Goal: Complete application form

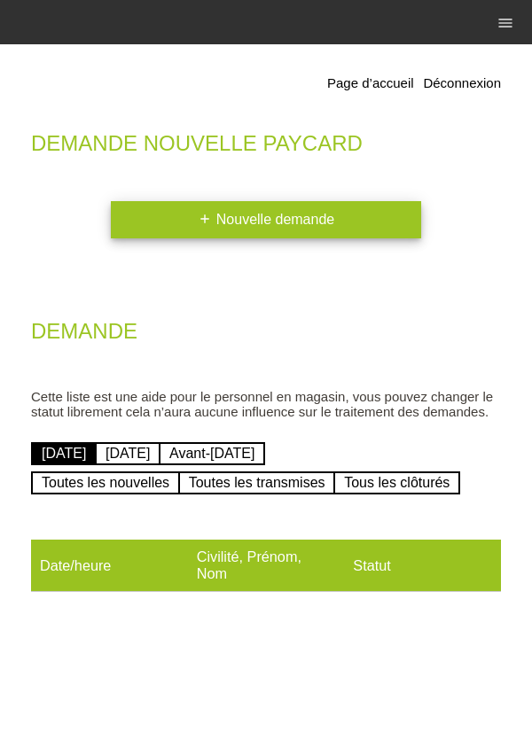
click at [321, 220] on link "add Nouvelle demande" at bounding box center [266, 219] width 310 height 37
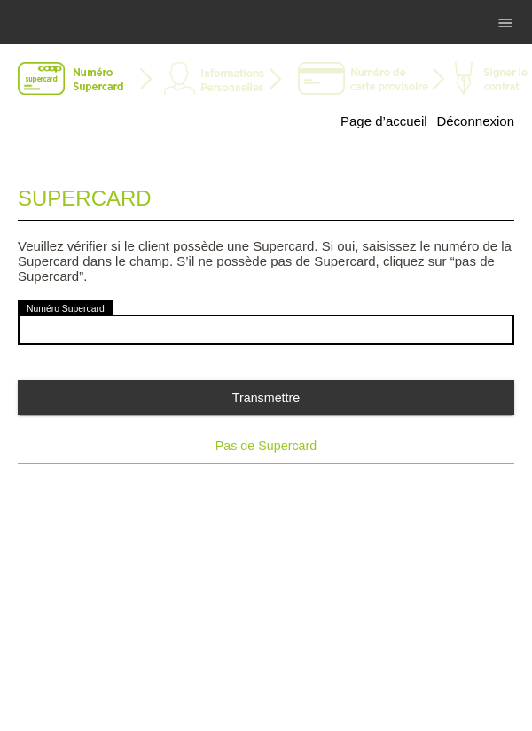
click at [276, 458] on button "Pas de Supercard" at bounding box center [266, 445] width 496 height 35
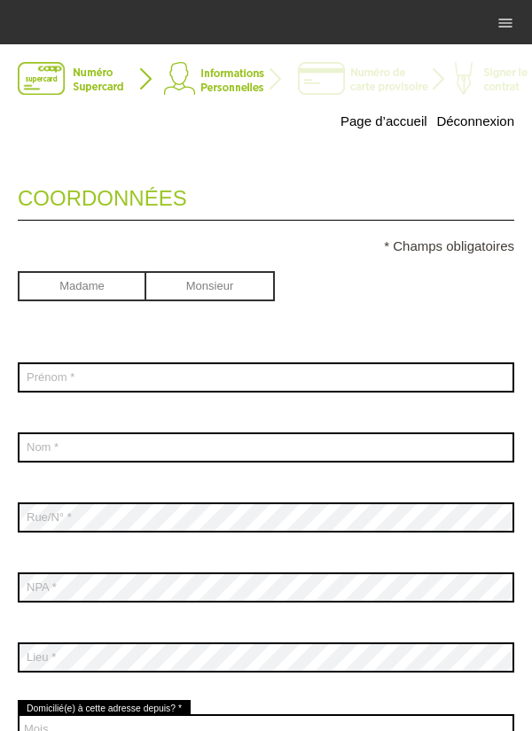
click at [95, 290] on input "radio" at bounding box center [82, 284] width 128 height 27
radio input "true"
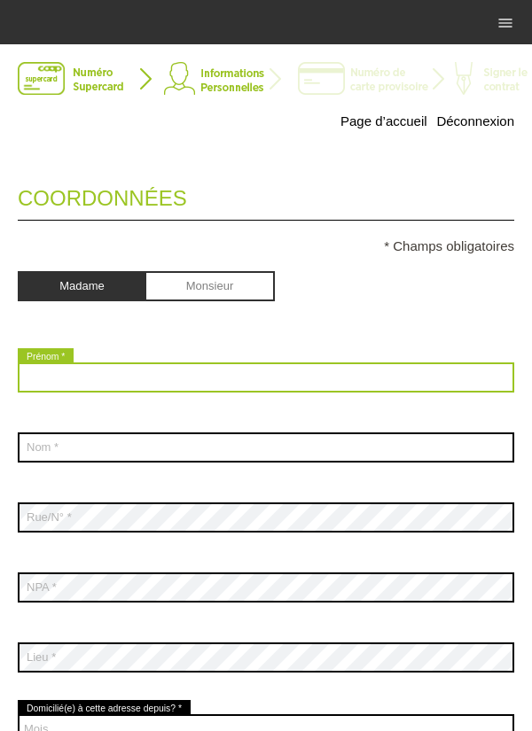
click at [50, 384] on input "text" at bounding box center [266, 377] width 496 height 30
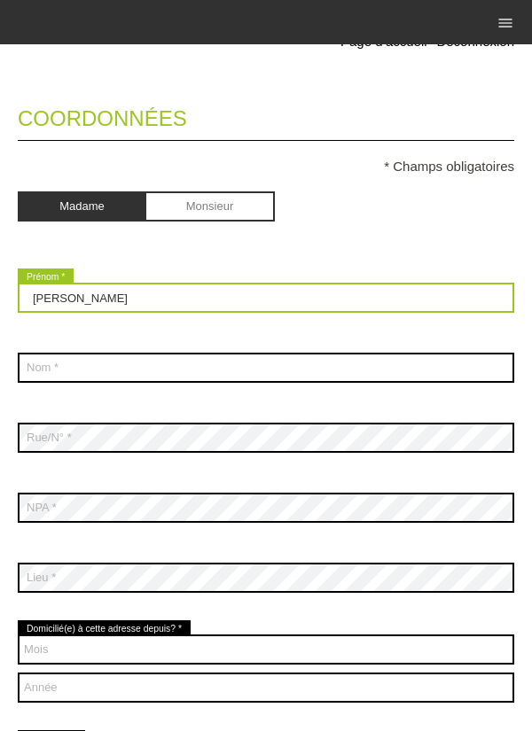
scroll to position [113, 0]
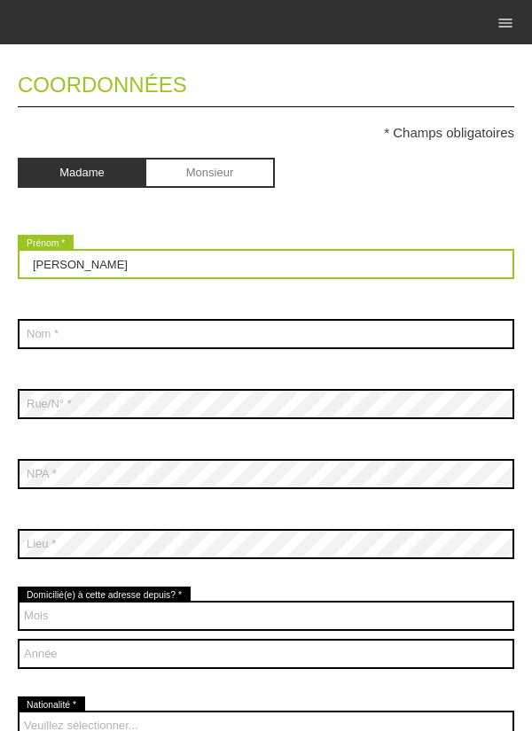
type input "Marisol"
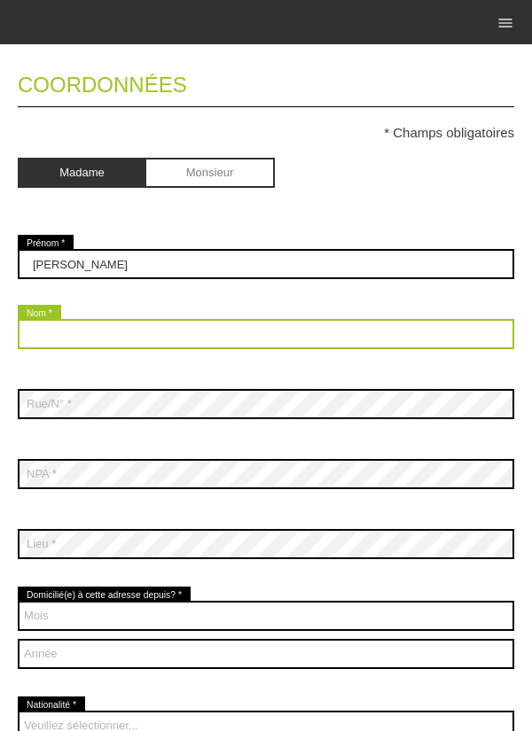
click at [56, 338] on input "text" at bounding box center [266, 334] width 496 height 30
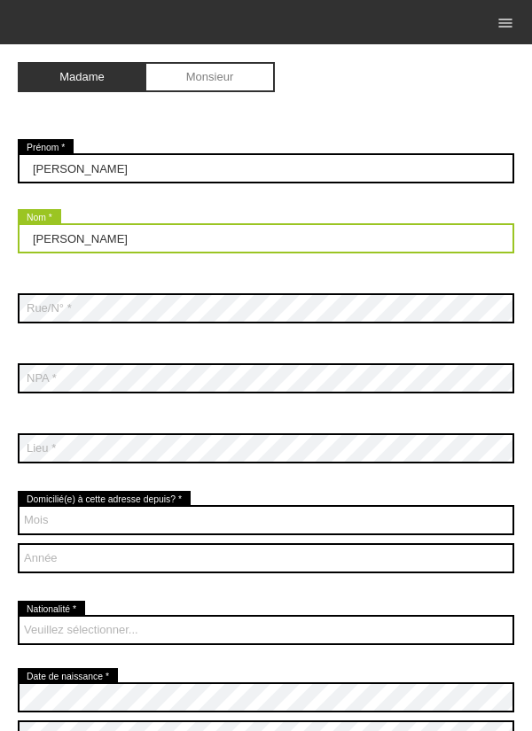
scroll to position [228, 0]
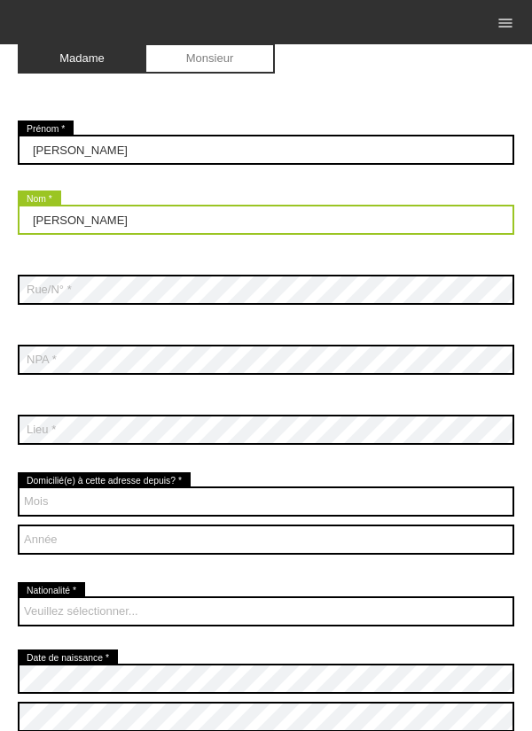
type input "Patiňo Rincón"
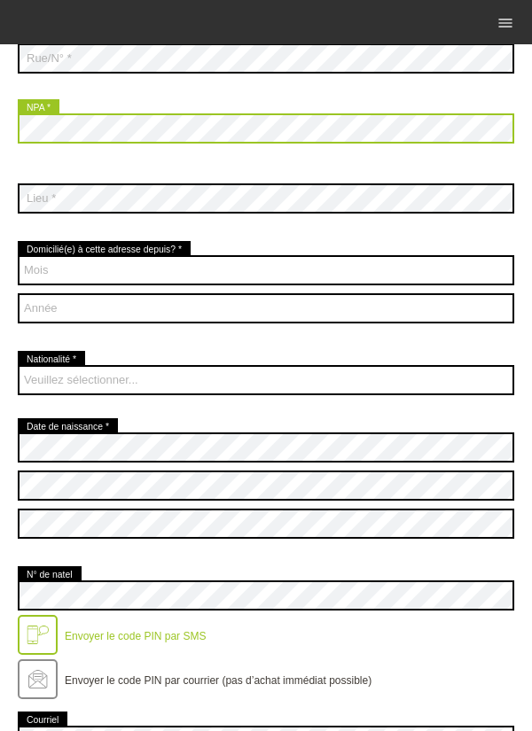
scroll to position [460, 0]
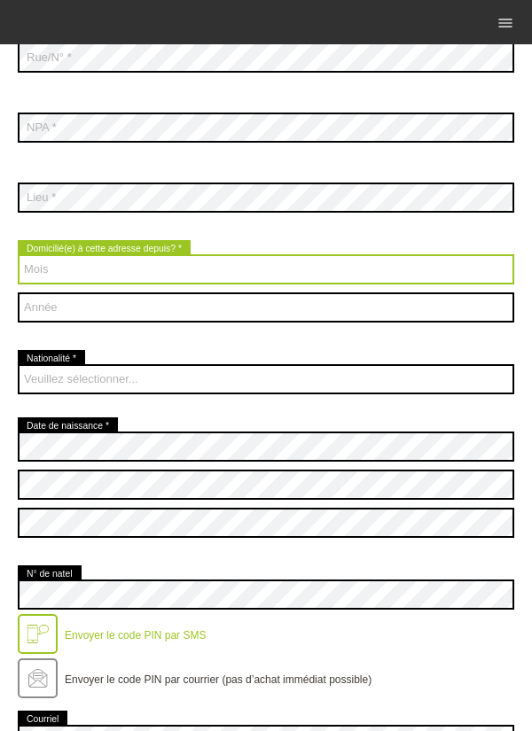
click at [49, 282] on select "Mois 01 02 03 04 05 06 07 08 09 10 11 12" at bounding box center [266, 269] width 496 height 30
select select "05"
click at [18, 255] on select "Mois 01 02 03 04 05 06 07 08 09 10 11 12" at bounding box center [266, 269] width 496 height 30
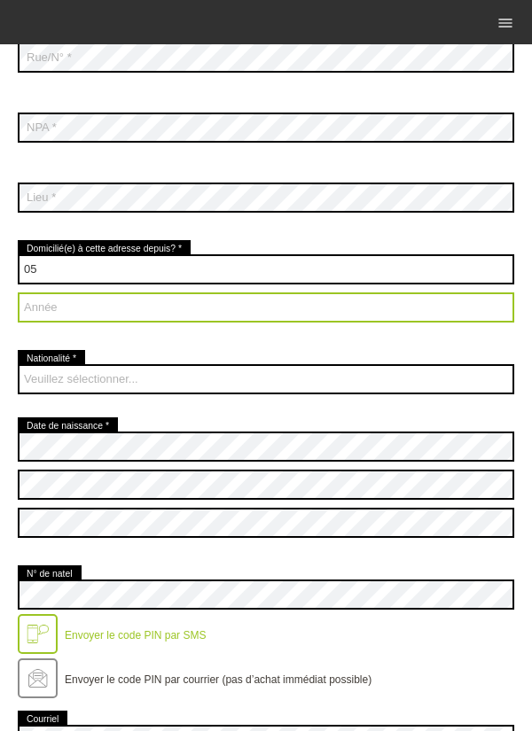
click at [44, 316] on select "Année 2025 2024 2023 2022 2021 2020 2019 2018 2017 2016" at bounding box center [266, 307] width 496 height 30
select select "2024"
click at [18, 293] on select "Année 2025 2024 2023 2022 2021 2020 2019 2018 2017 2016" at bounding box center [266, 307] width 496 height 30
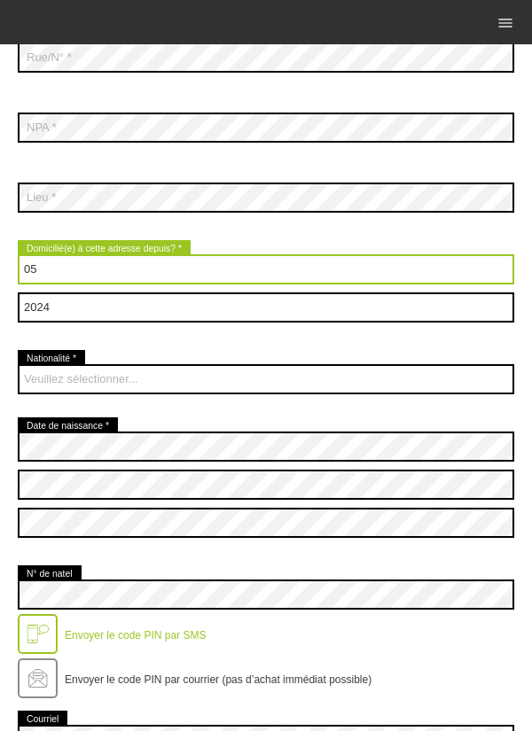
click at [56, 270] on select "Mois 01 02 03 04 05 06 07 08 09 10 11 12" at bounding box center [266, 269] width 496 height 30
select select "11"
click at [18, 255] on select "Mois 01 02 03 04 05 06 07 08 09 10 11 12" at bounding box center [266, 269] width 496 height 30
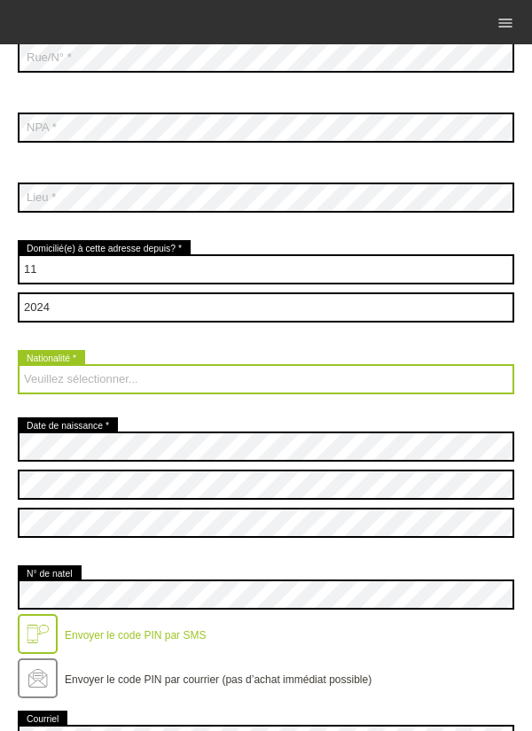
click at [51, 385] on select "Veuillez sélectionner... Suisse Allemagne Autriche Liechtenstein ------------ A…" at bounding box center [266, 379] width 496 height 30
select select "ES"
click at [18, 365] on select "Veuillez sélectionner... Suisse Allemagne Autriche Liechtenstein ------------ A…" at bounding box center [266, 379] width 496 height 30
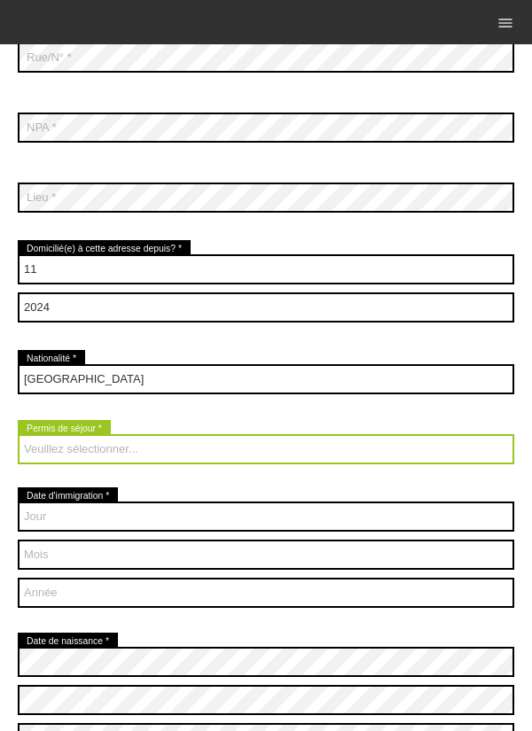
click at [55, 455] on select "Veuillez sélectionner... C B B - Statut de réfugié Autre" at bounding box center [266, 449] width 496 height 30
select select "B"
click at [18, 435] on select "Veuillez sélectionner... C B B - Statut de réfugié Autre" at bounding box center [266, 449] width 496 height 30
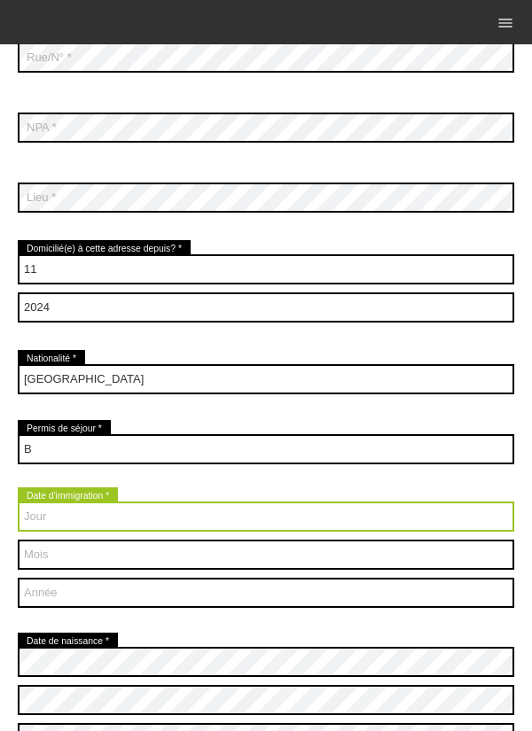
click at [65, 525] on select "Jour 01 02 03 04 05 06 07 08 09 10 11 12 13 14 15 16 17" at bounding box center [266, 516] width 496 height 30
select select "19"
click at [18, 502] on select "Jour 01 02 03 04 05 06 07 08 09 10 11 12 13 14 15 16 17" at bounding box center [266, 516] width 496 height 30
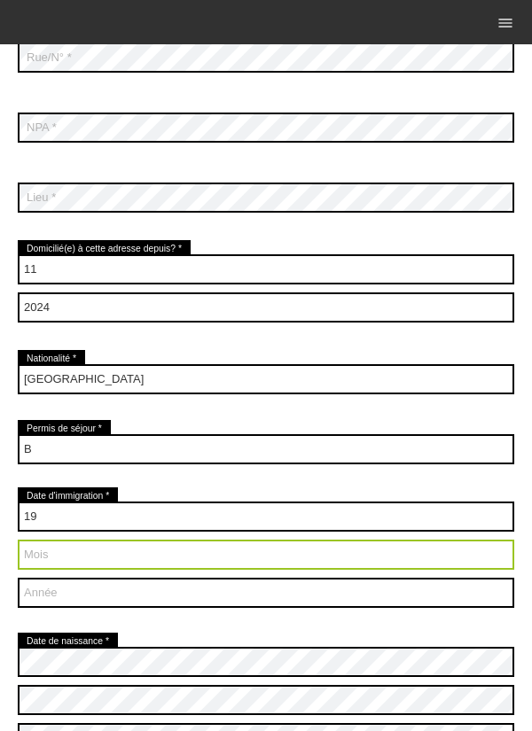
click at [51, 564] on select "Mois 01 02 03 04 05 06 07 08 09 10 11 12" at bounding box center [266, 555] width 496 height 30
select select "08"
click at [18, 540] on select "Mois 01 02 03 04 05 06 07 08 09 10 11 12" at bounding box center [266, 555] width 496 height 30
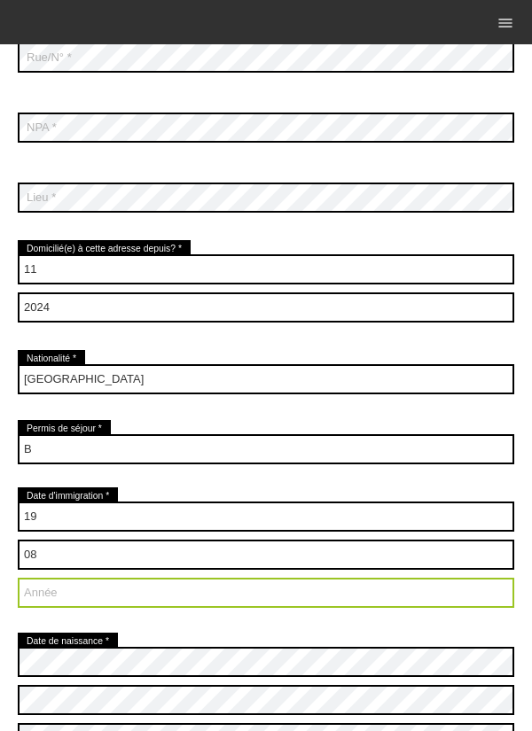
click at [63, 606] on select "Année 2025 2024 2023 2022 2021 2020 2019 2018 2017 2016" at bounding box center [266, 593] width 496 height 30
select select "2021"
click at [18, 579] on select "Année 2025 2024 2023 2022 2021 2020 2019 2018 2017 2016" at bounding box center [266, 593] width 496 height 30
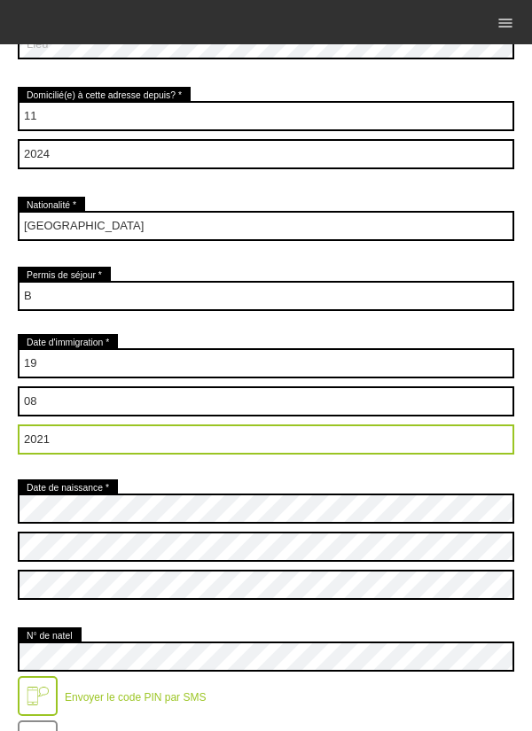
scroll to position [614, 0]
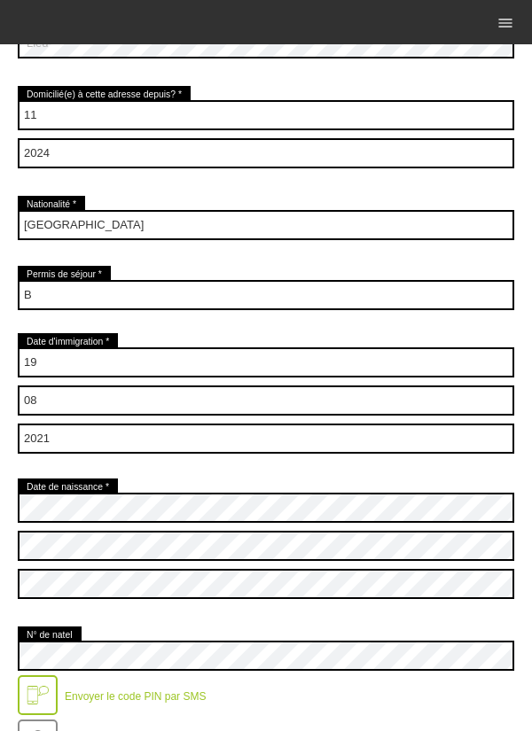
click at [523, 532] on div "Page d’accueil Déconnexion Coordonnées * Champs obligatoires Madame Monsieur Ma…" at bounding box center [266, 595] width 532 height 2331
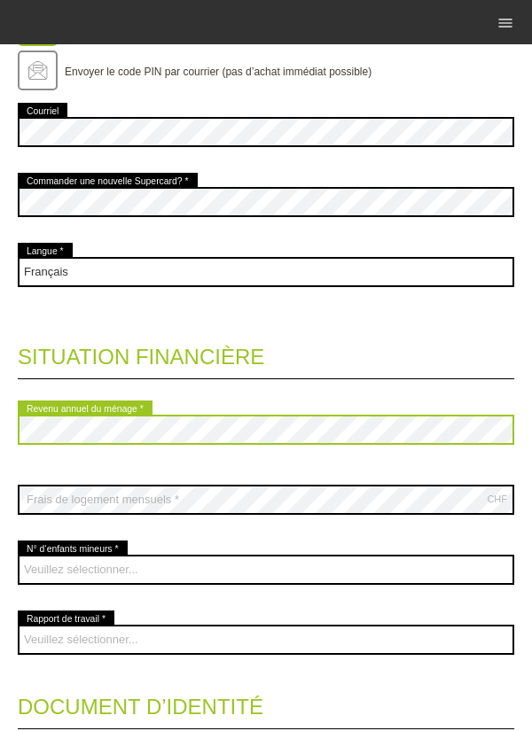
scroll to position [1293, 0]
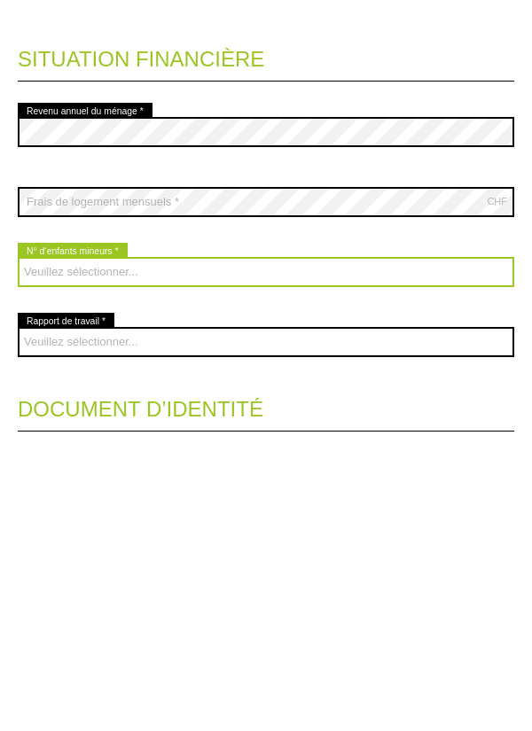
click at [385, 564] on select "Veuillez sélectionner... 0 1 2 3 4 5 6 7 8 9" at bounding box center [266, 560] width 496 height 30
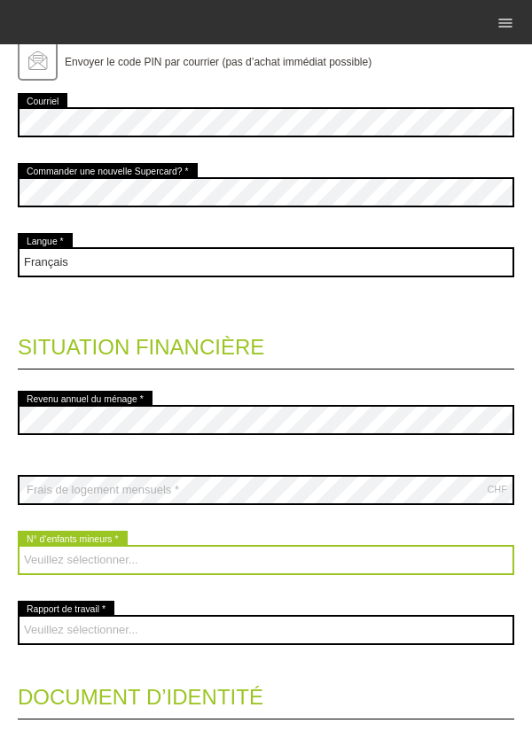
select select "2"
click at [18, 547] on select "Veuillez sélectionner... 0 1 2 3 4 5 6 7 8 9" at bounding box center [266, 560] width 496 height 30
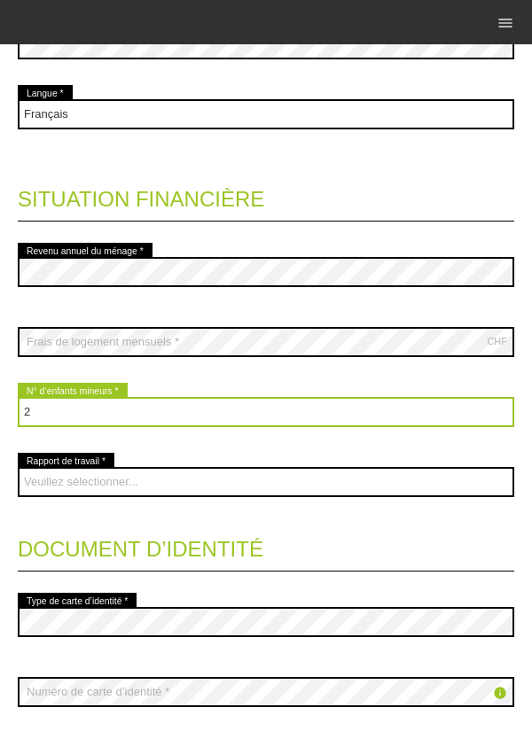
scroll to position [1442, 0]
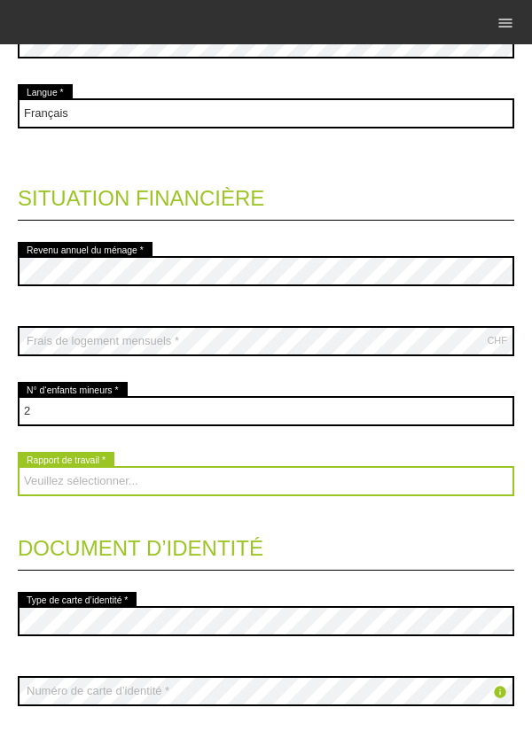
click at [322, 495] on select "Veuillez sélectionner... A durée indéterminée A durée déterminée Apprenti/étudi…" at bounding box center [266, 481] width 496 height 30
select select "UNLIMITED"
click at [18, 468] on select "Veuillez sélectionner... A durée indéterminée A durée déterminée Apprenti/étudi…" at bounding box center [266, 481] width 496 height 30
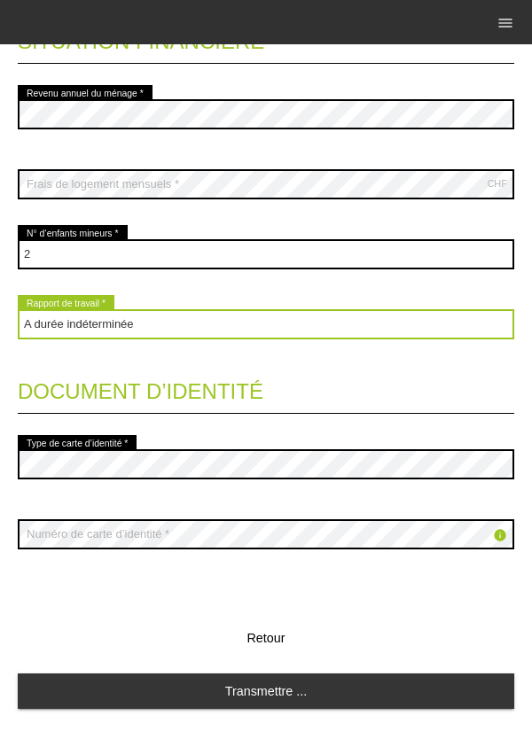
scroll to position [1602, 0]
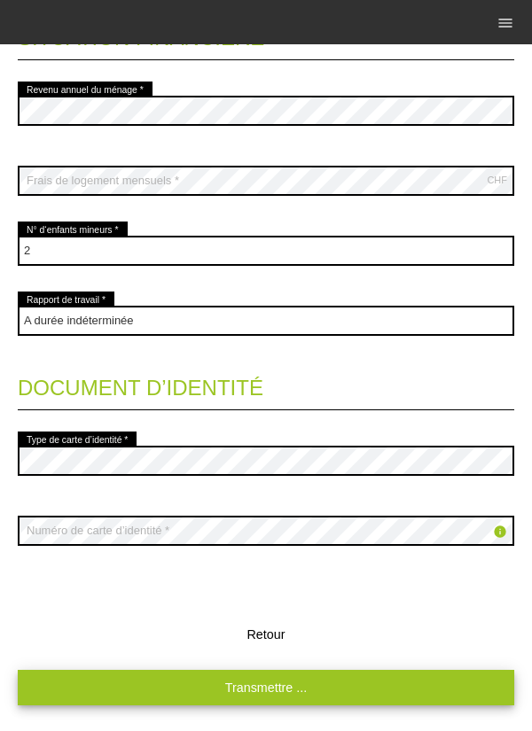
click at [327, 692] on link "Transmettre ..." at bounding box center [266, 687] width 496 height 35
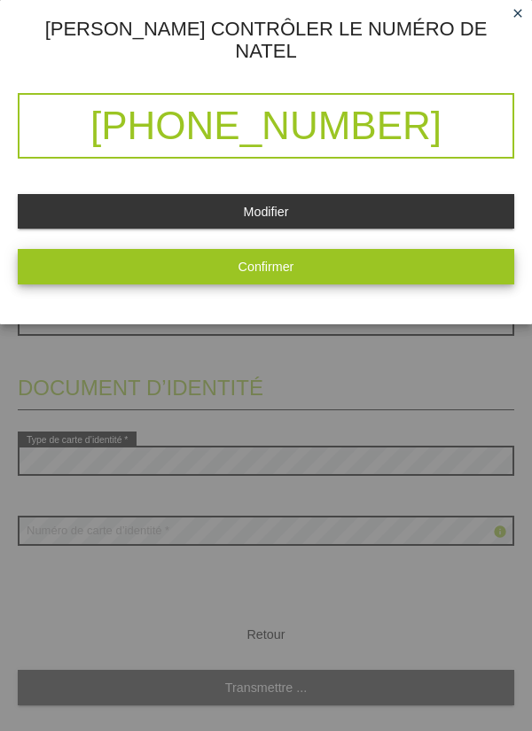
click at [327, 258] on button "Confirmer" at bounding box center [266, 266] width 496 height 35
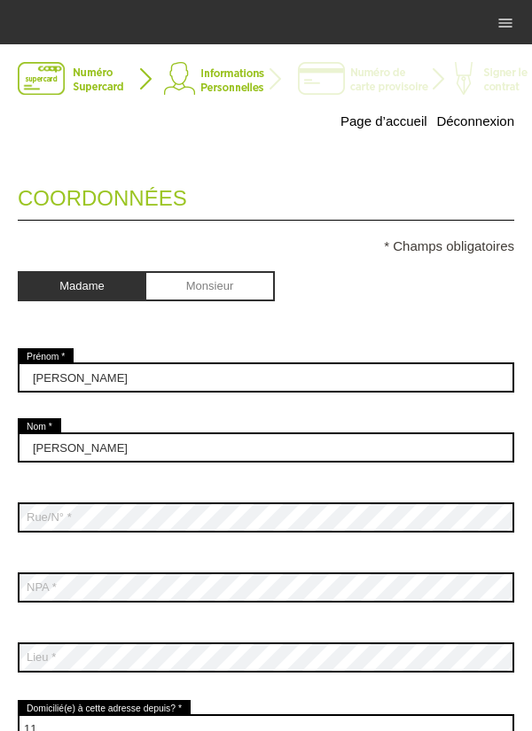
scroll to position [0, 0]
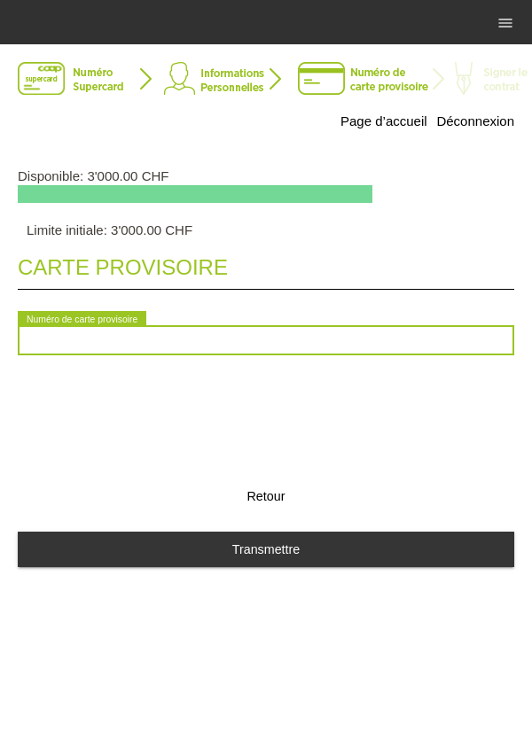
click at [120, 348] on input "text" at bounding box center [266, 340] width 496 height 30
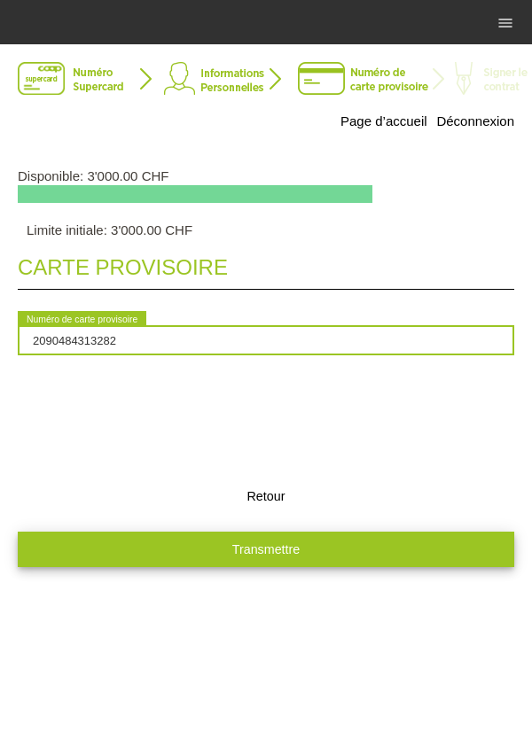
type input "2090484313282"
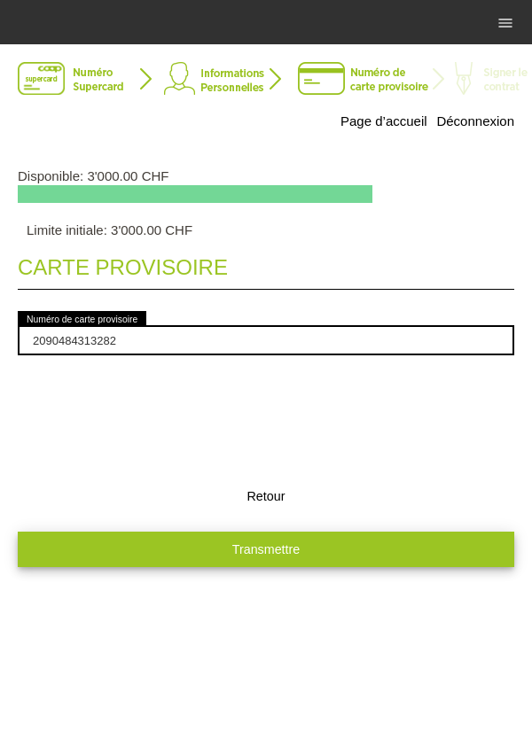
click at [393, 556] on button "Transmettre" at bounding box center [266, 549] width 496 height 35
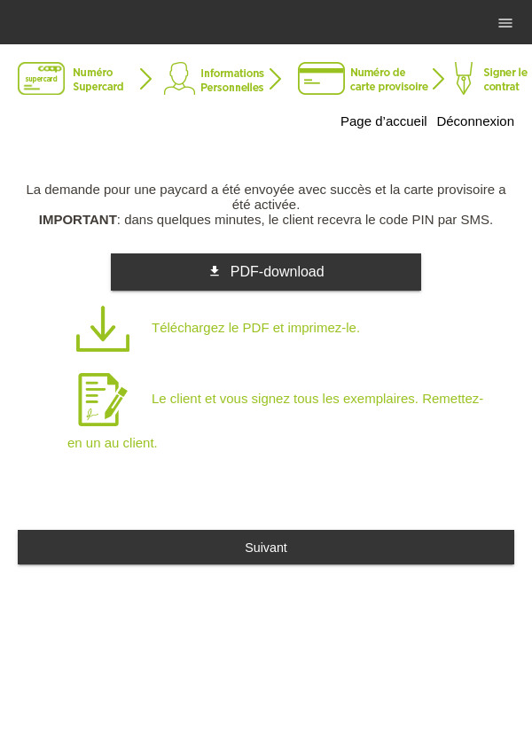
click at [334, 338] on p "Téléchargez le PDF et imprimez-le." at bounding box center [278, 328] width 422 height 71
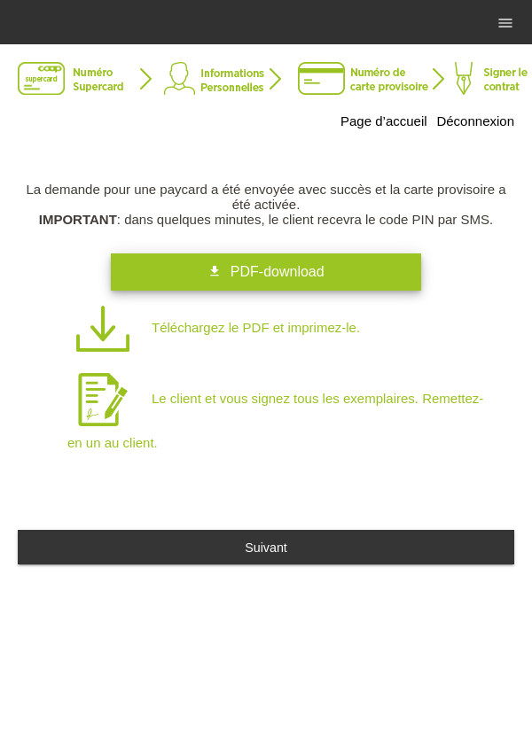
click at [347, 280] on link "get_app PDF-download" at bounding box center [266, 271] width 310 height 37
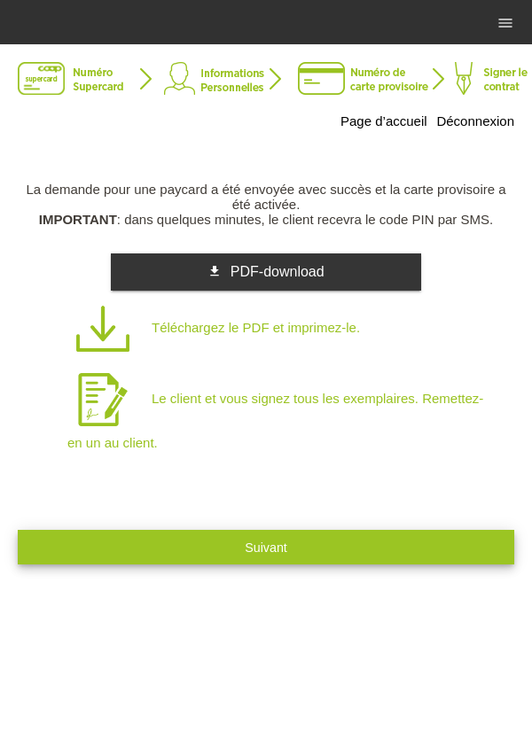
click at [294, 554] on button "Suivant" at bounding box center [266, 547] width 496 height 35
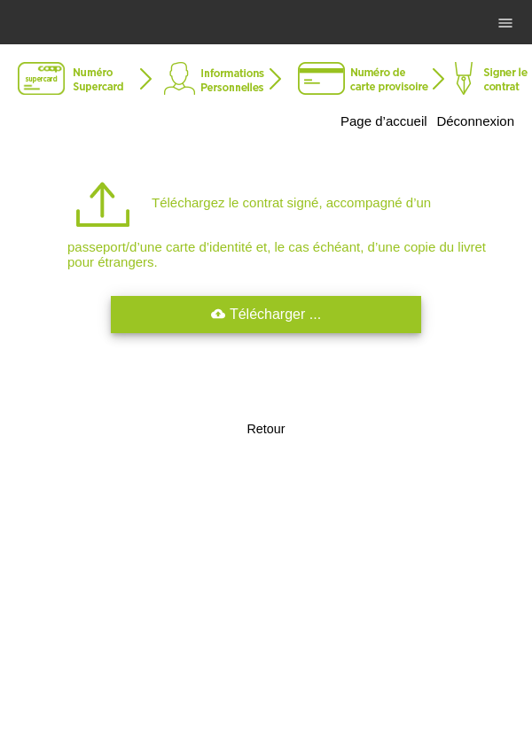
click at [276, 322] on link "cloud_upload Télécharger ..." at bounding box center [266, 314] width 310 height 37
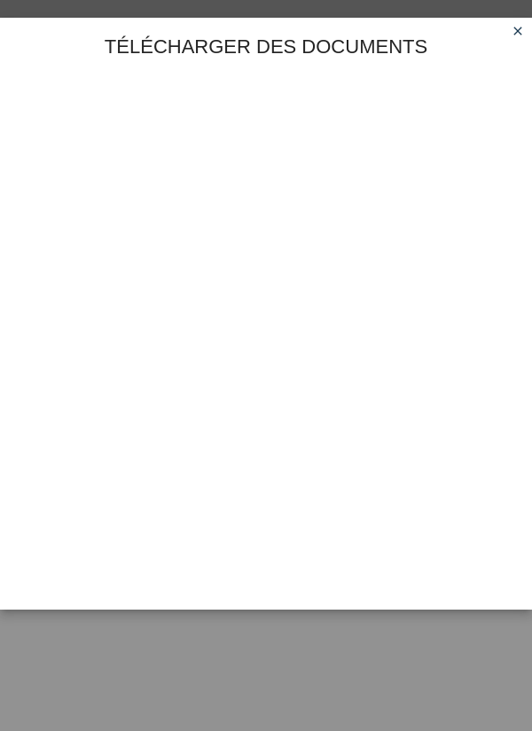
click at [514, 32] on icon "close" at bounding box center [517, 31] width 14 height 14
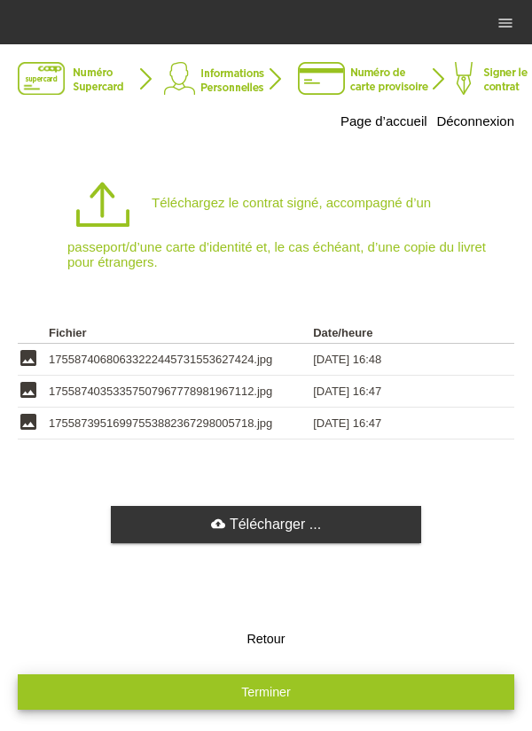
click at [341, 700] on button "Terminer" at bounding box center [266, 691] width 496 height 35
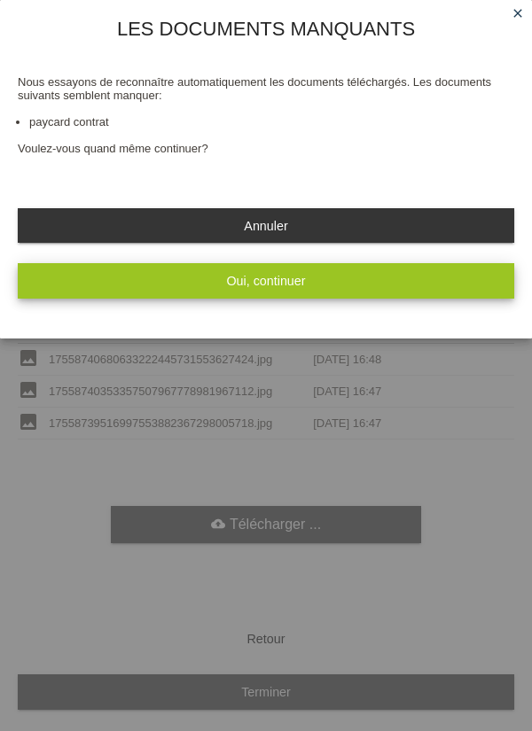
click at [398, 287] on button "Oui, continuer" at bounding box center [266, 280] width 496 height 35
